Goal: Task Accomplishment & Management: Use online tool/utility

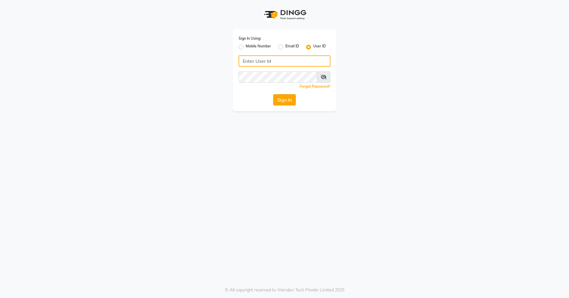
type input "[PERSON_NAME]"
click at [284, 102] on button "Sign In" at bounding box center [284, 99] width 23 height 11
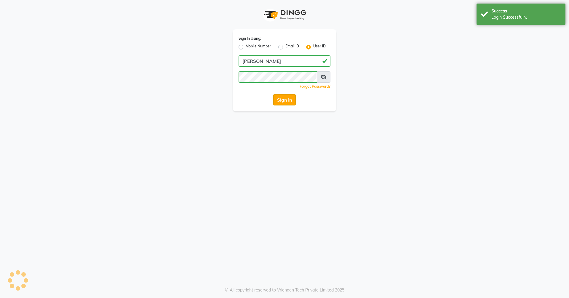
select select "service"
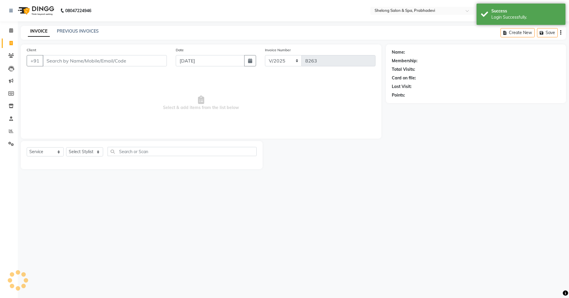
select select "16092"
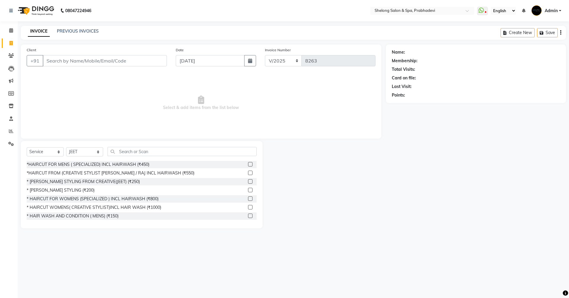
drag, startPoint x: 437, startPoint y: 168, endPoint x: 390, endPoint y: 180, distance: 48.4
click at [383, 172] on div at bounding box center [323, 184] width 123 height 87
